Goal: Find specific page/section: Find specific page/section

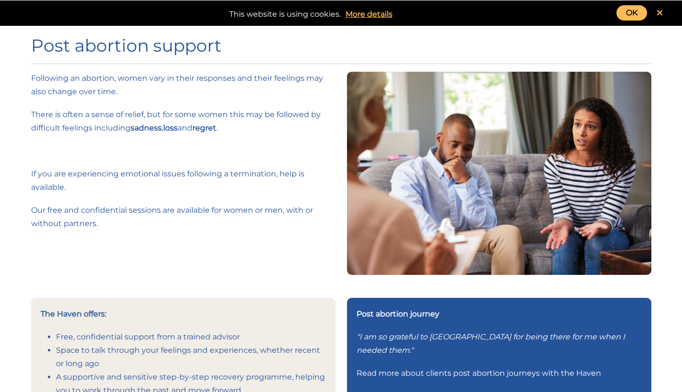
click at [639, 11] on link "OK" at bounding box center [631, 12] width 31 height 15
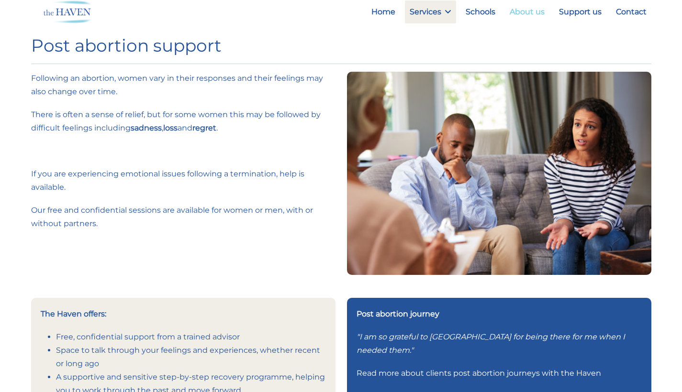
click at [516, 15] on link "About us" at bounding box center [527, 11] width 45 height 23
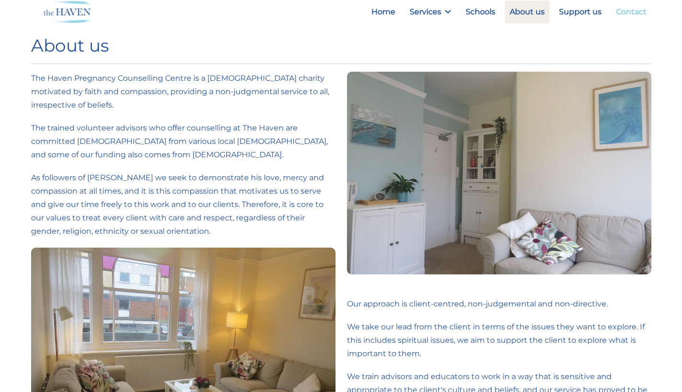
click at [636, 12] on link "Contact" at bounding box center [631, 11] width 40 height 23
